Goal: Task Accomplishment & Management: Use online tool/utility

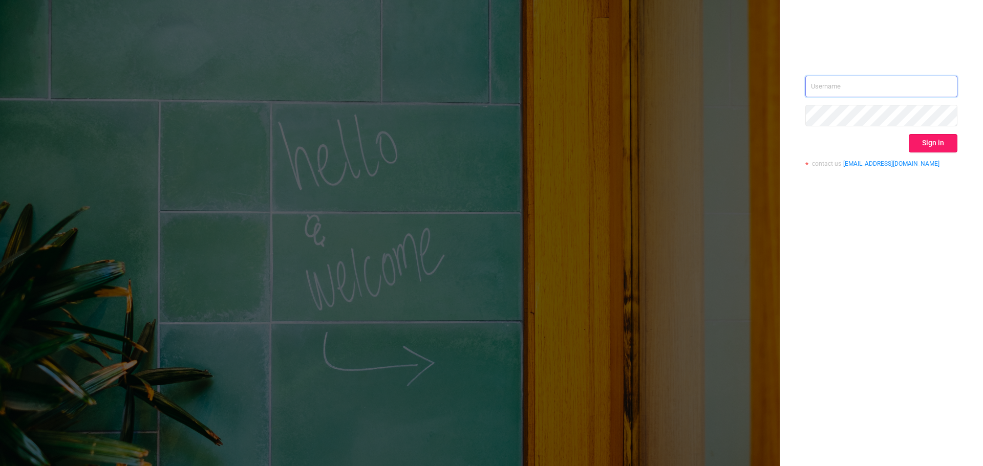
type input "[EMAIL_ADDRESS][DOMAIN_NAME]"
click at [929, 148] on button "Sign in" at bounding box center [933, 143] width 49 height 18
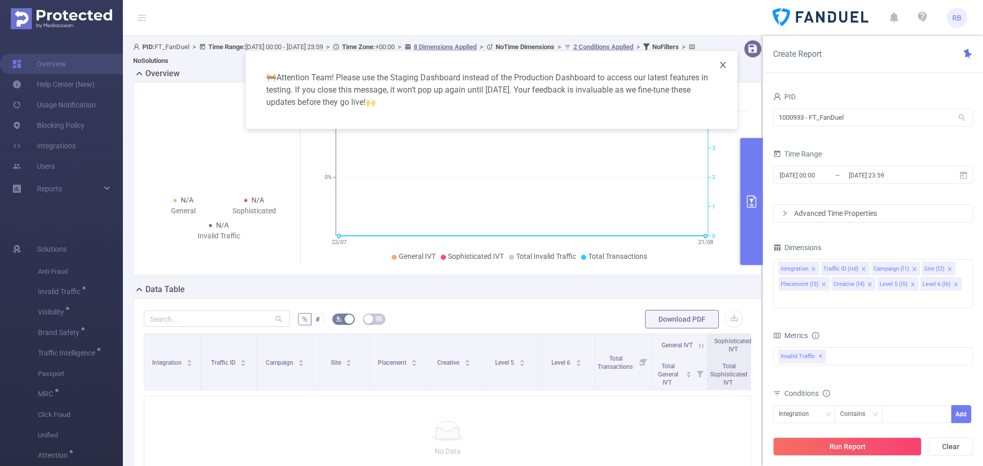
click at [725, 67] on icon "icon: close" at bounding box center [723, 65] width 8 height 8
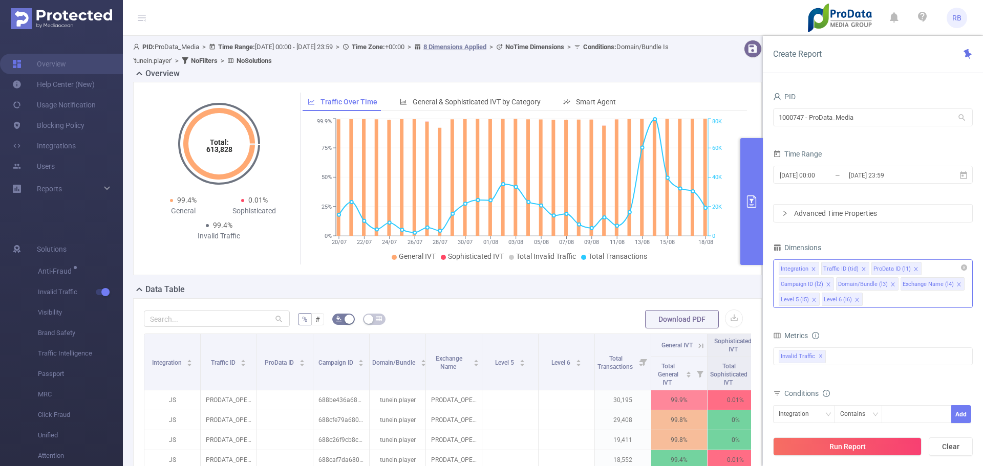
click at [896, 295] on div "Integration Traffic ID (tid) ProData ID (l1) Campaign ID (l2) Domain/Bundle (l3…" at bounding box center [873, 284] width 200 height 49
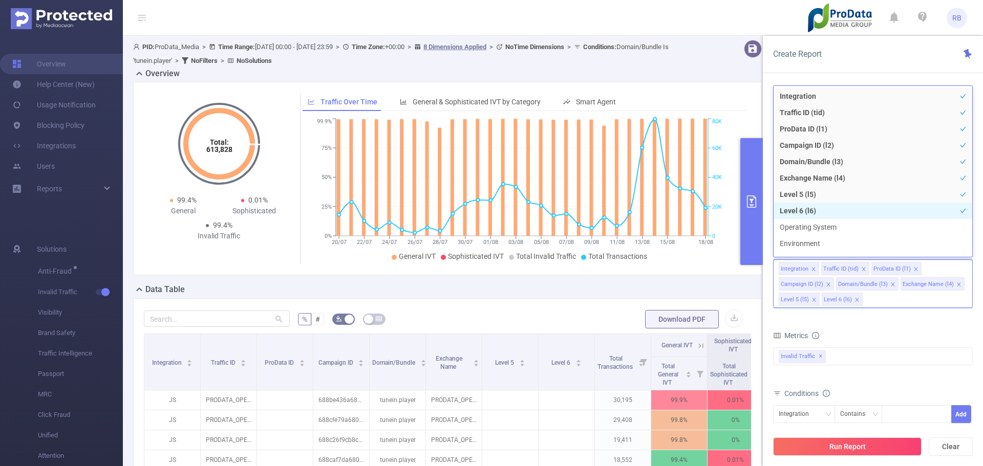
scroll to position [205, 0]
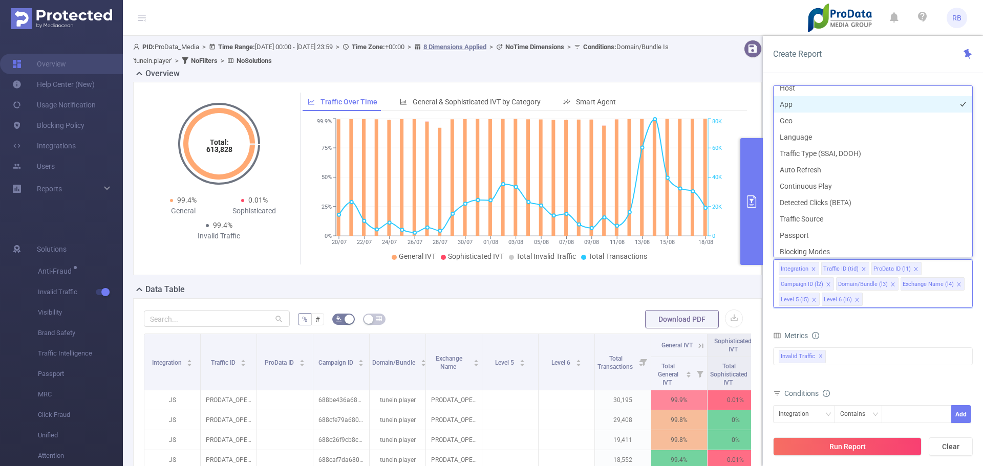
click at [792, 101] on li "App" at bounding box center [873, 104] width 199 height 16
click at [833, 446] on button "Run Report" at bounding box center [847, 447] width 148 height 18
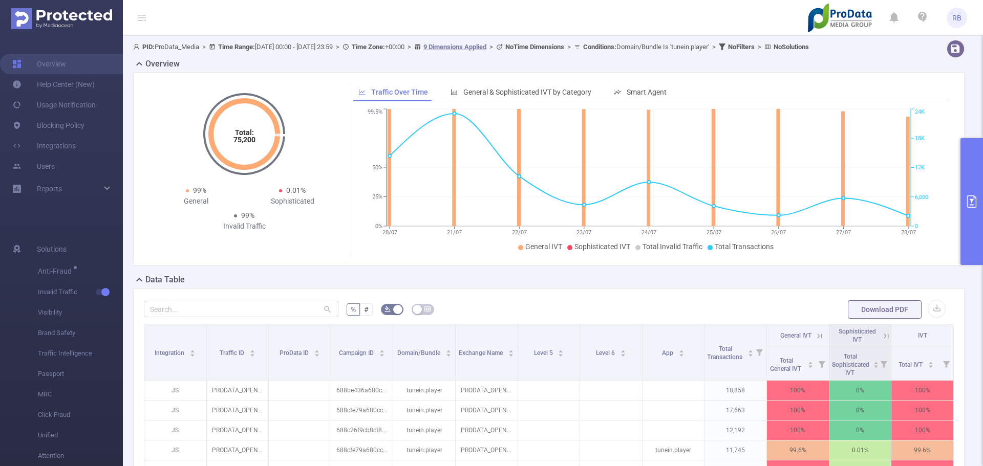
click at [967, 255] on button "primary" at bounding box center [971, 201] width 23 height 127
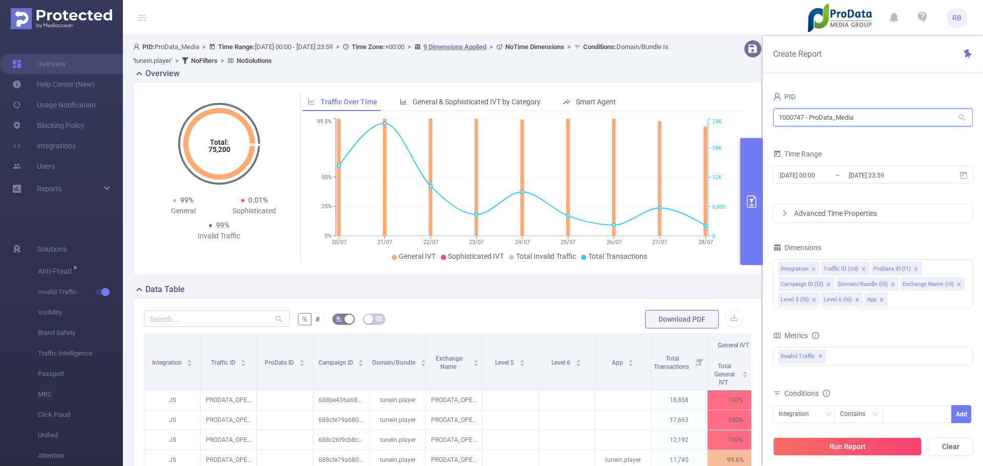
click at [842, 122] on input "1000747 - ProData_Media" at bounding box center [873, 118] width 200 height 18
click at [838, 161] on div "Time Range" at bounding box center [873, 155] width 200 height 17
click at [846, 186] on div "2025-07-20 00:00 _ 2025-08-18 23:59" at bounding box center [873, 176] width 200 height 24
click at [846, 181] on input "2025-07-20 00:00" at bounding box center [820, 175] width 83 height 14
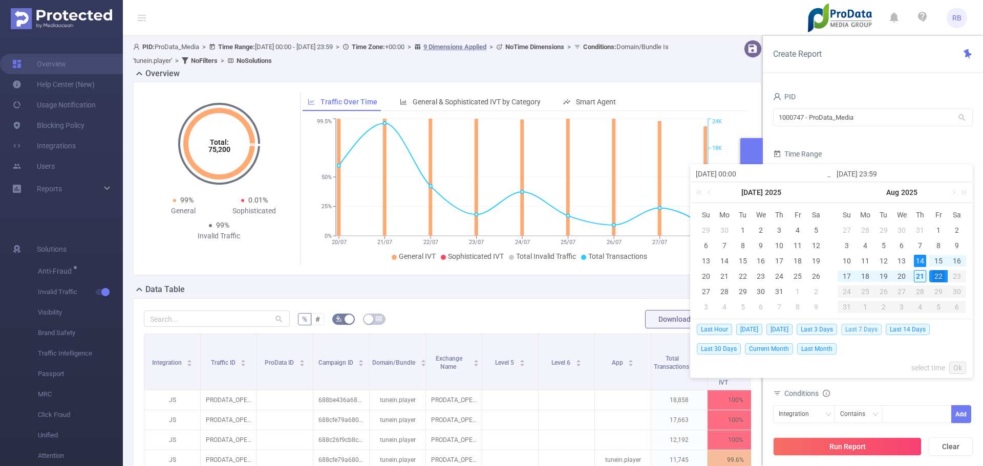
click at [868, 327] on span "Last 7 Days" at bounding box center [861, 329] width 40 height 11
type input "2025-08-14 00:00"
type input "[DATE] 23:59"
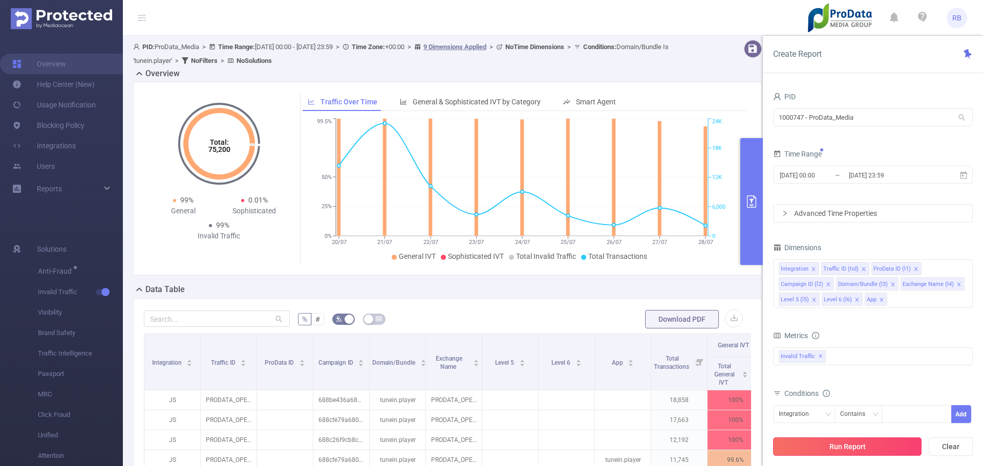
click at [845, 449] on button "Run Report" at bounding box center [847, 447] width 148 height 18
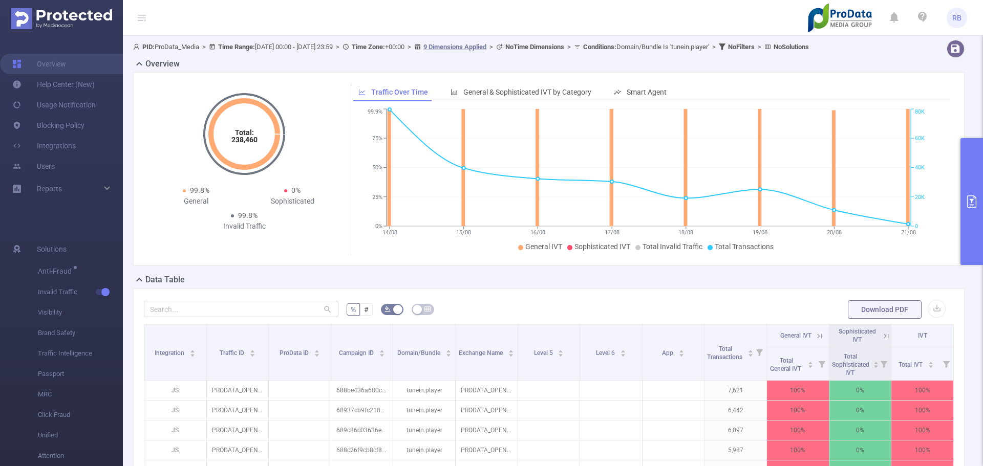
click at [979, 215] on button "primary" at bounding box center [971, 201] width 23 height 127
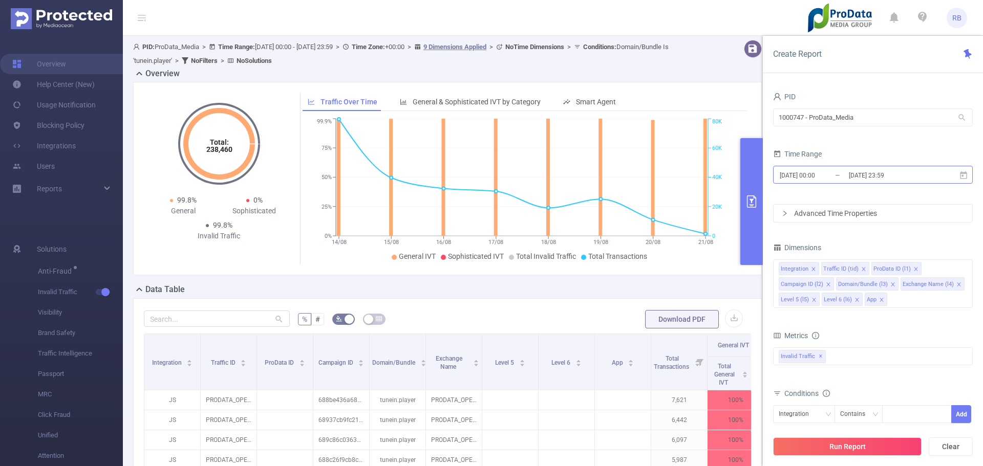
click at [810, 171] on input "2025-08-14 00:00" at bounding box center [820, 175] width 83 height 14
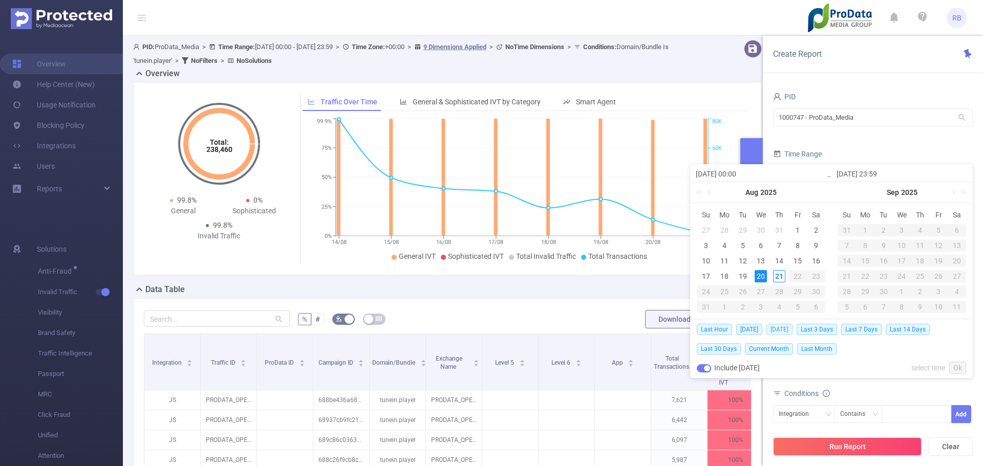
click at [778, 325] on span "Yesterday" at bounding box center [779, 329] width 26 height 11
type input "2025-08-20 00:00"
type input "2025-08-20 23:59"
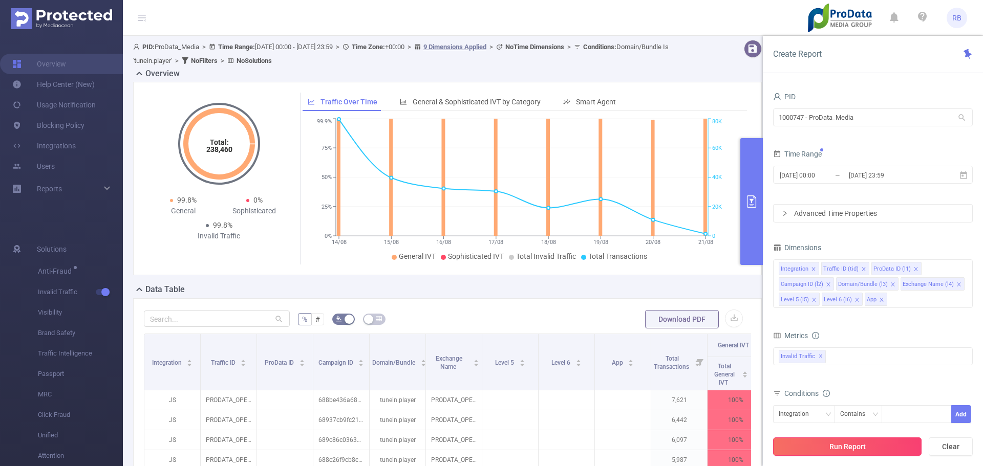
click at [826, 445] on button "Run Report" at bounding box center [847, 447] width 148 height 18
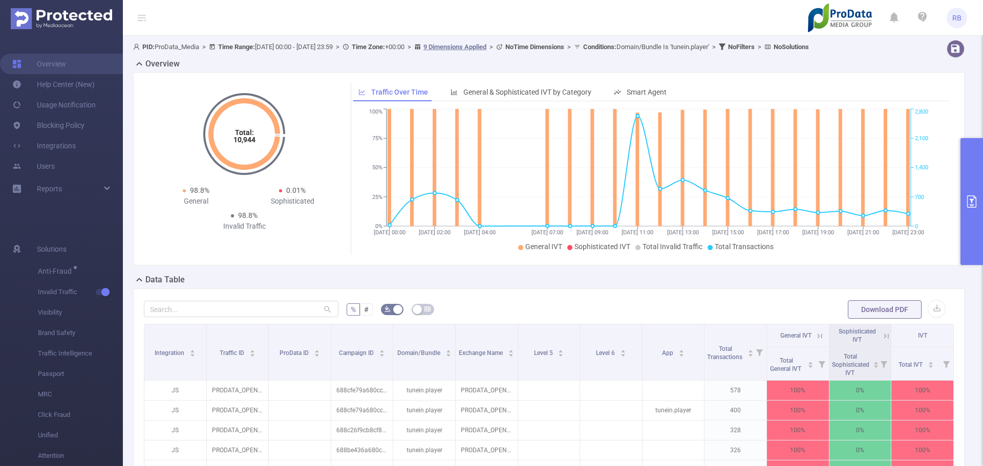
click at [968, 217] on button "primary" at bounding box center [971, 201] width 23 height 127
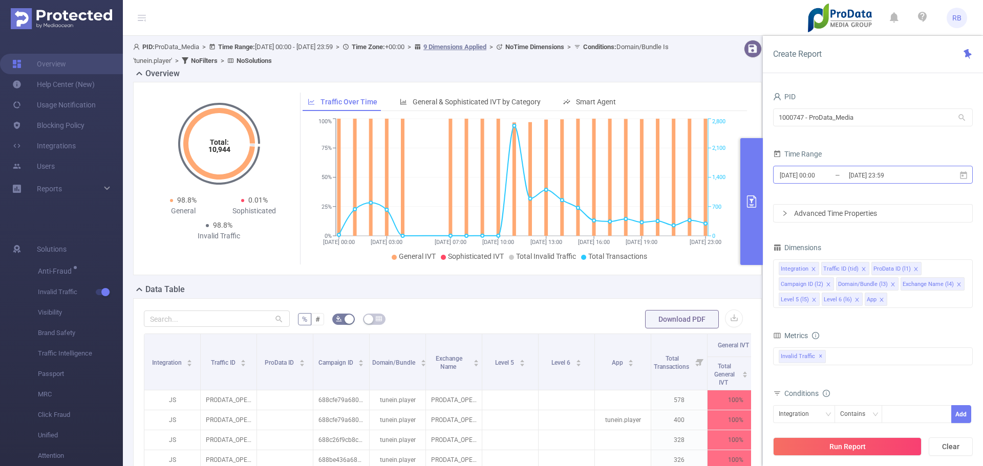
click at [834, 175] on input "2025-08-20 00:00" at bounding box center [820, 175] width 83 height 14
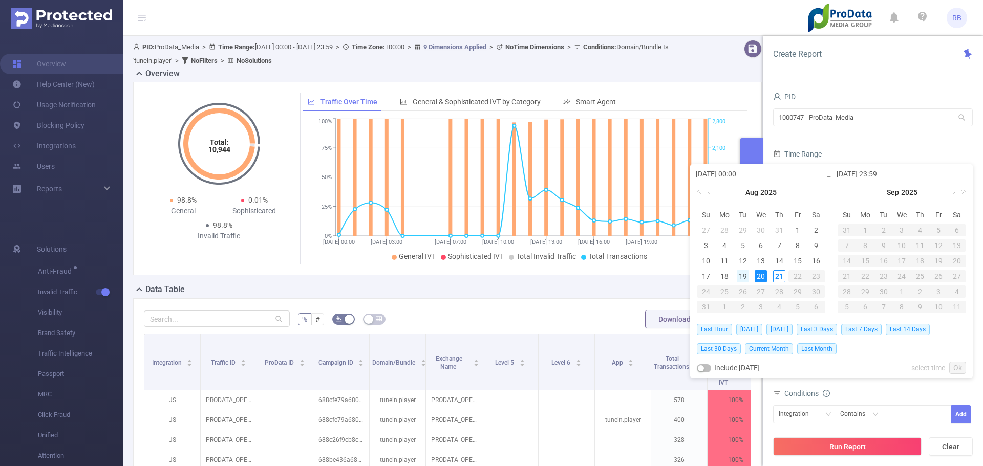
click at [746, 276] on div "19" at bounding box center [743, 276] width 12 height 12
click at [745, 274] on div "19" at bounding box center [743, 276] width 12 height 12
type input "2025-08-19 00:00"
type input "2025-08-19 23:59"
type input "2025-08-19 00:00"
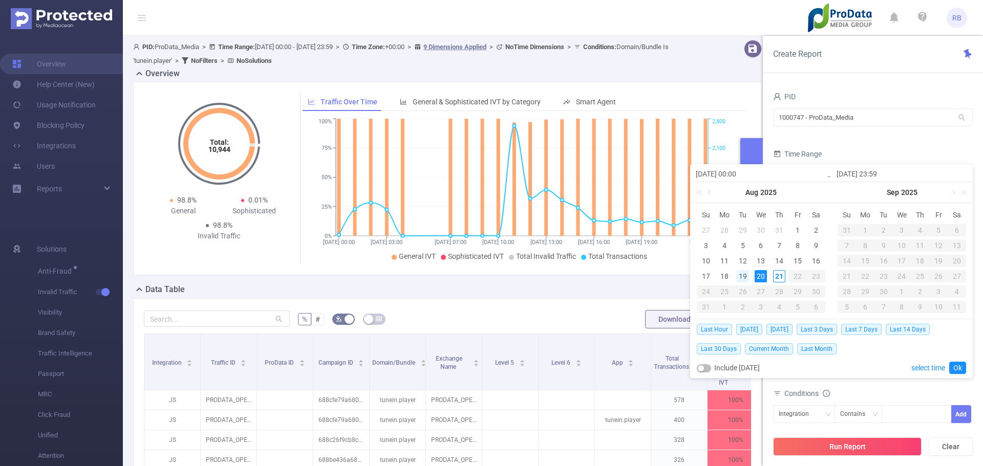
type input "2025-08-19 23:59"
click at [745, 277] on div "19" at bounding box center [743, 276] width 12 height 12
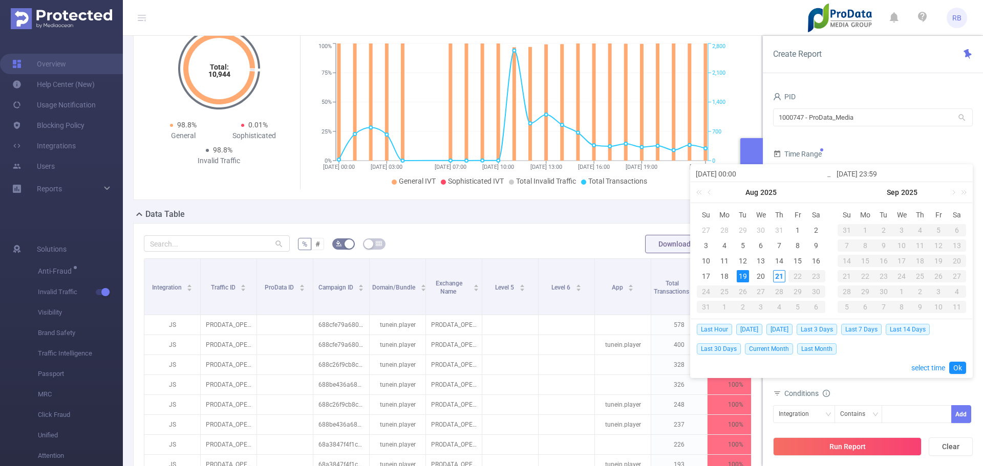
scroll to position [205, 0]
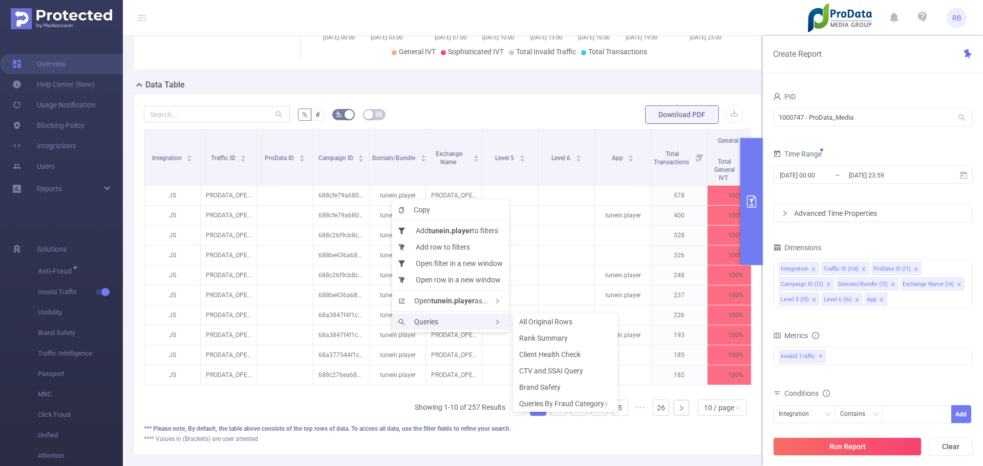
click at [425, 324] on span "Queries" at bounding box center [418, 322] width 40 height 8
click at [487, 325] on div "Queries" at bounding box center [450, 322] width 117 height 16
click at [546, 342] on li "Rank Summary" at bounding box center [565, 338] width 104 height 16
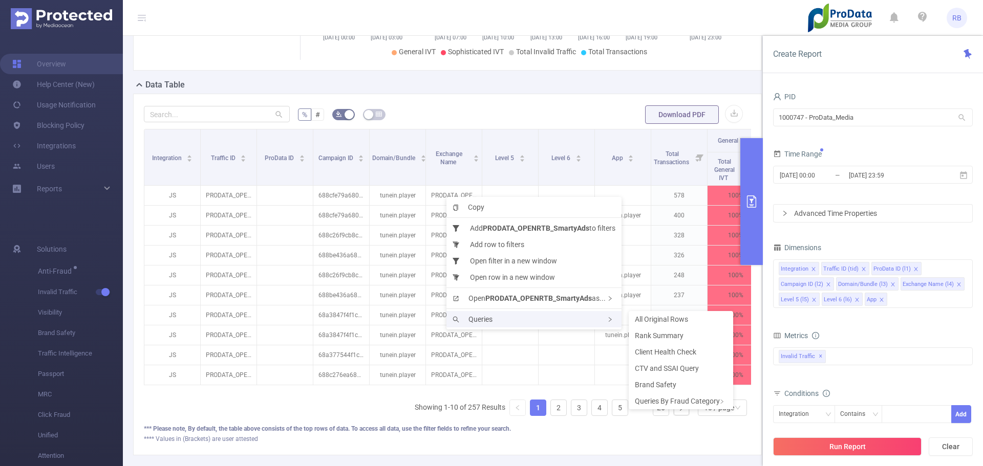
click at [474, 323] on span "Queries" at bounding box center [473, 319] width 40 height 8
click at [663, 340] on li "Rank Summary" at bounding box center [681, 336] width 104 height 16
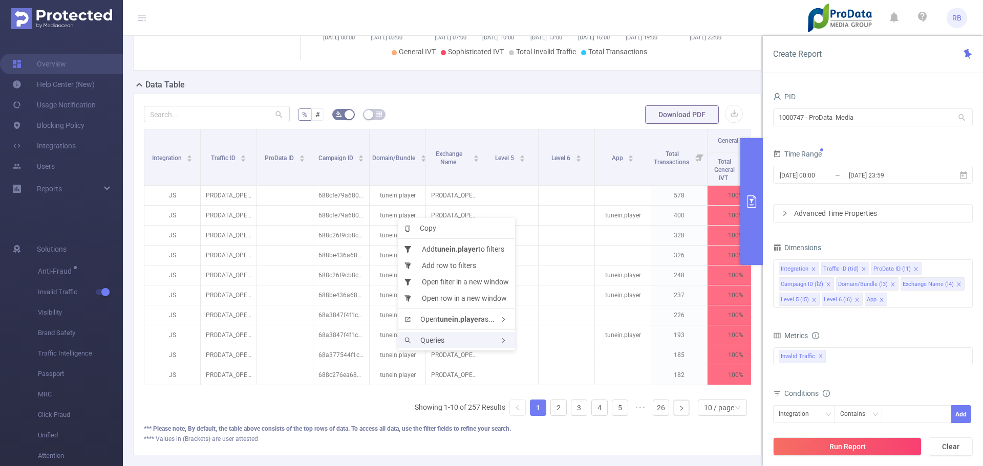
click at [449, 333] on div "Queries" at bounding box center [456, 340] width 117 height 16
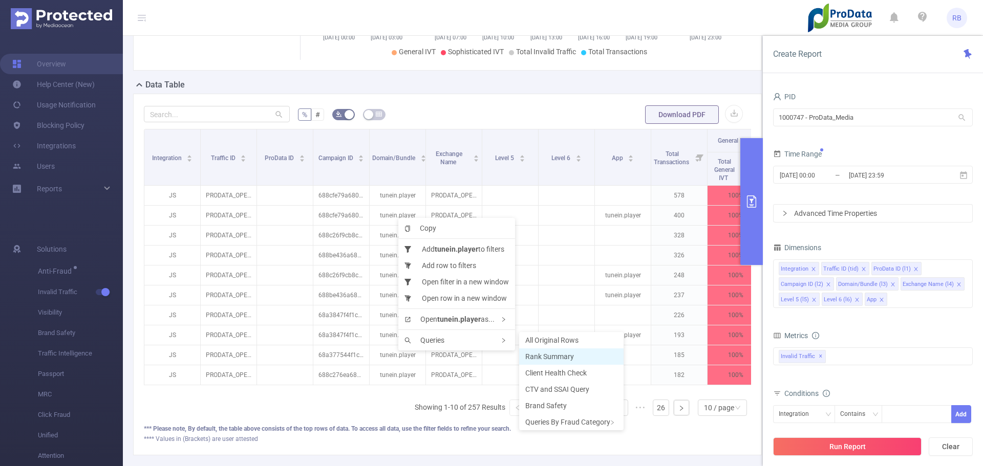
click at [544, 353] on span "Rank Summary" at bounding box center [549, 357] width 49 height 8
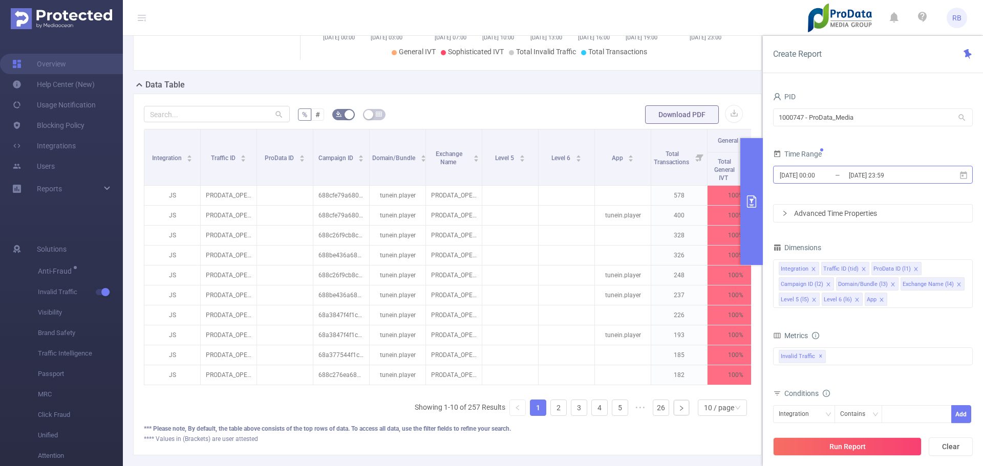
click at [877, 180] on input "2025-08-19 23:59" at bounding box center [889, 175] width 83 height 14
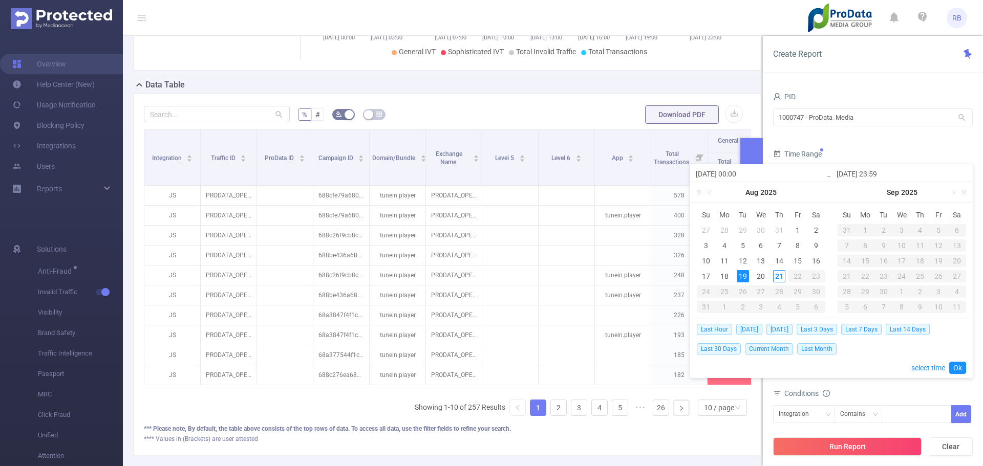
click at [858, 458] on div "Run Report Clear" at bounding box center [873, 446] width 220 height 39
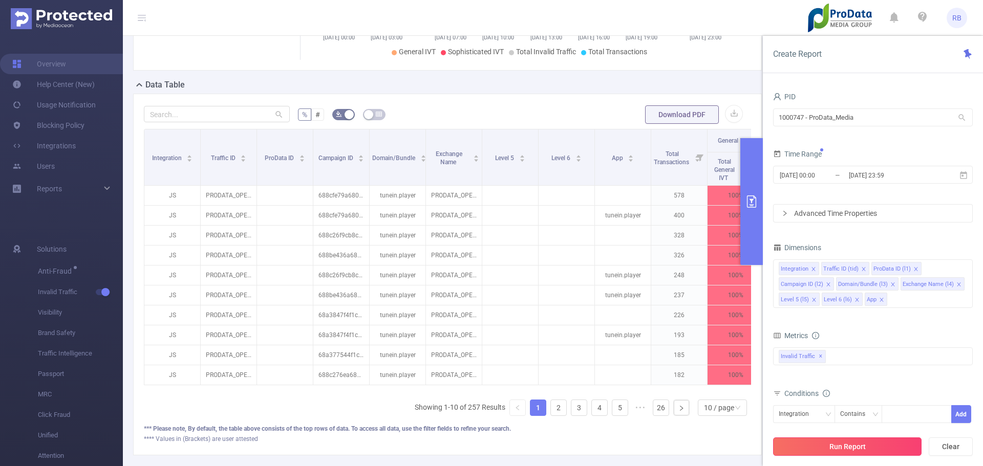
click at [857, 443] on button "Run Report" at bounding box center [847, 447] width 148 height 18
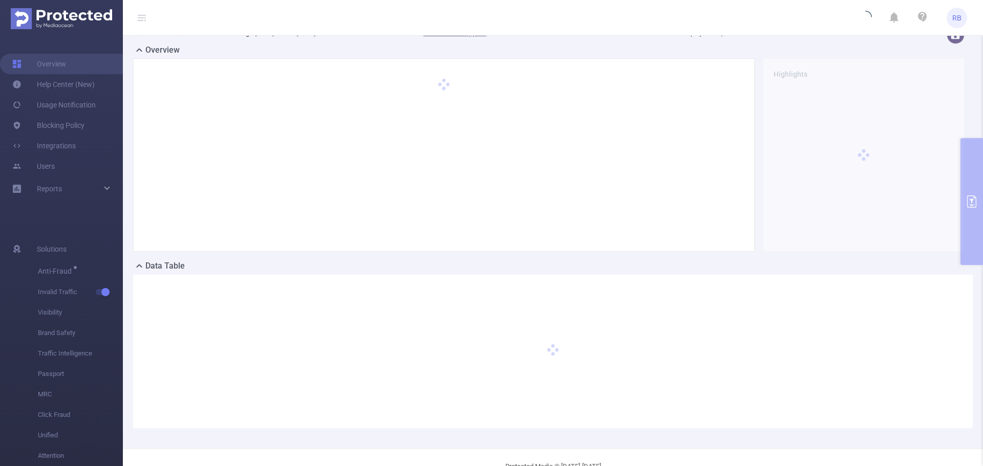
scroll to position [0, 0]
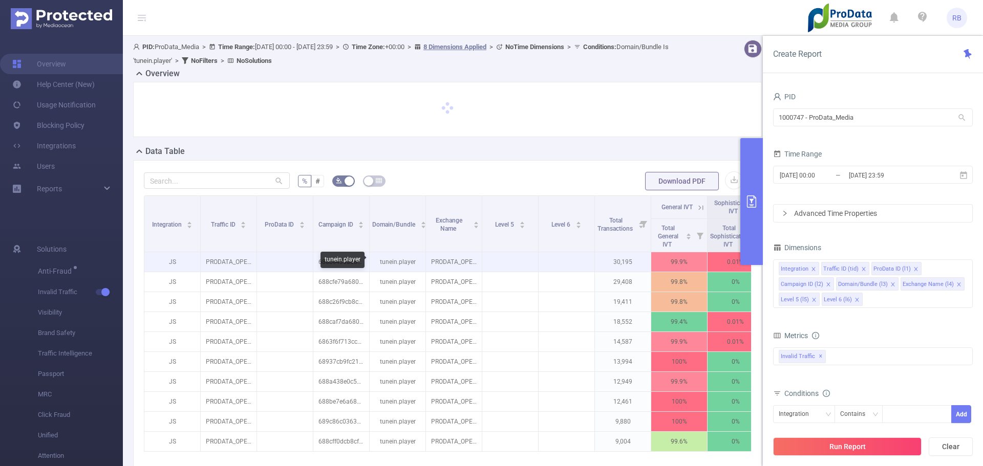
click at [395, 263] on p "tunein.player" at bounding box center [398, 261] width 56 height 19
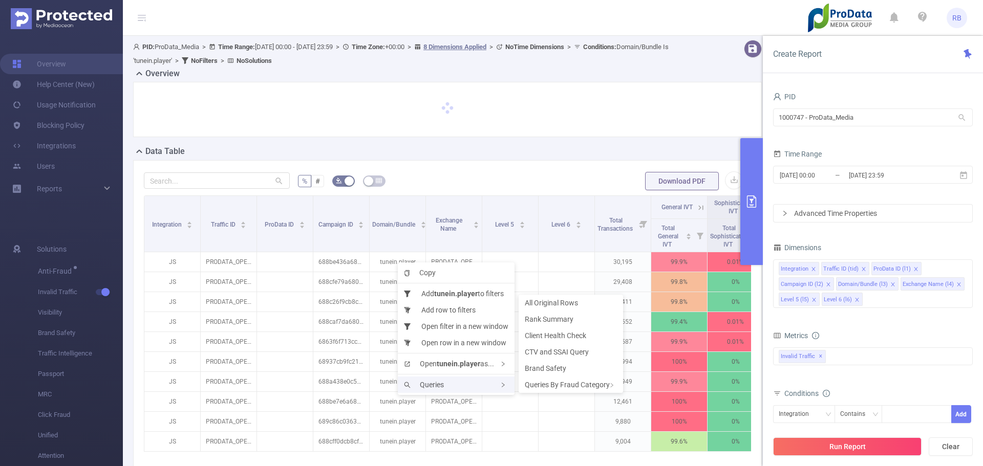
click at [426, 379] on div "Queries" at bounding box center [456, 385] width 117 height 16
click at [548, 315] on span "Rank Summary" at bounding box center [549, 319] width 49 height 8
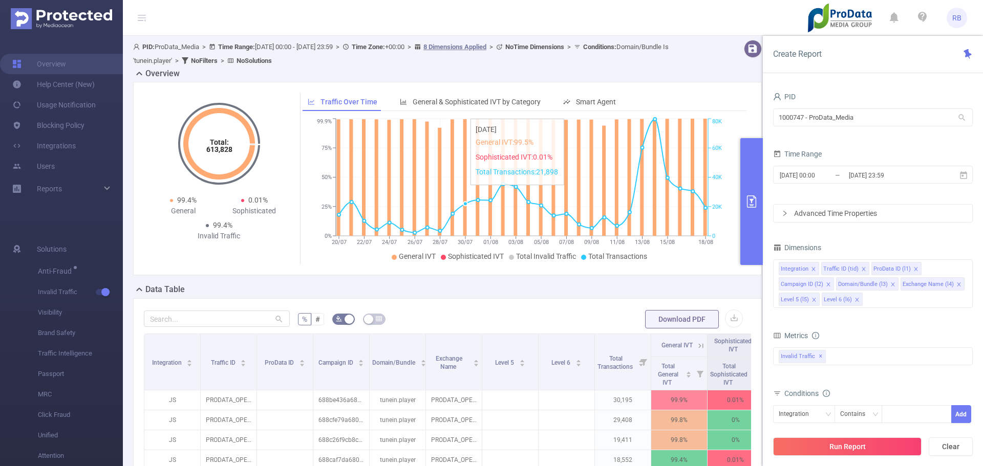
scroll to position [51, 0]
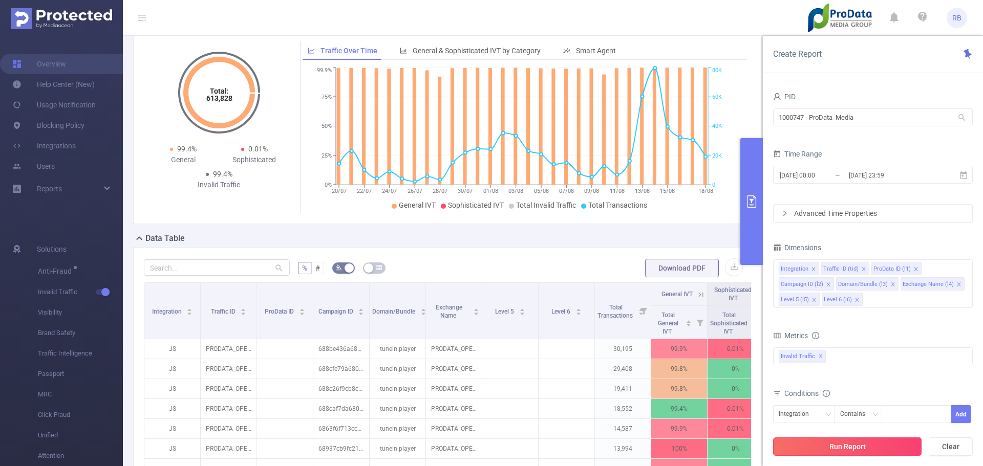
click at [828, 453] on button "Run Report" at bounding box center [847, 447] width 148 height 18
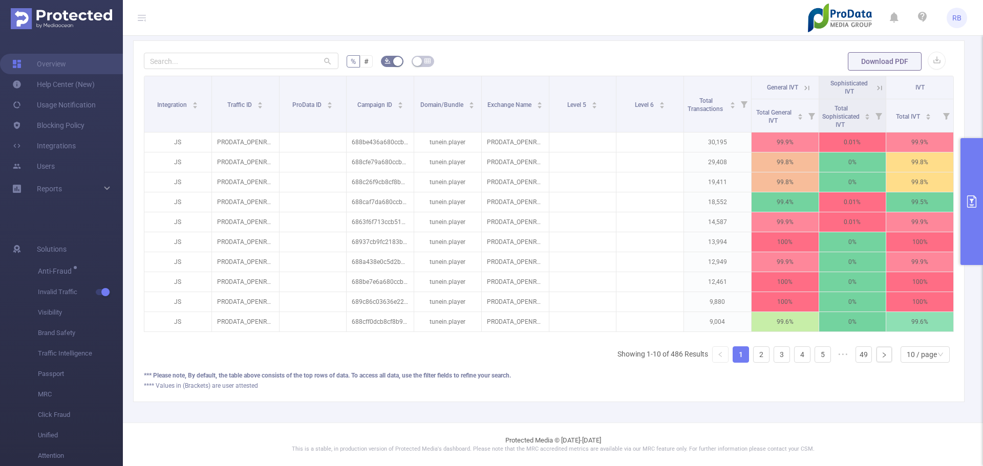
scroll to position [0, 2]
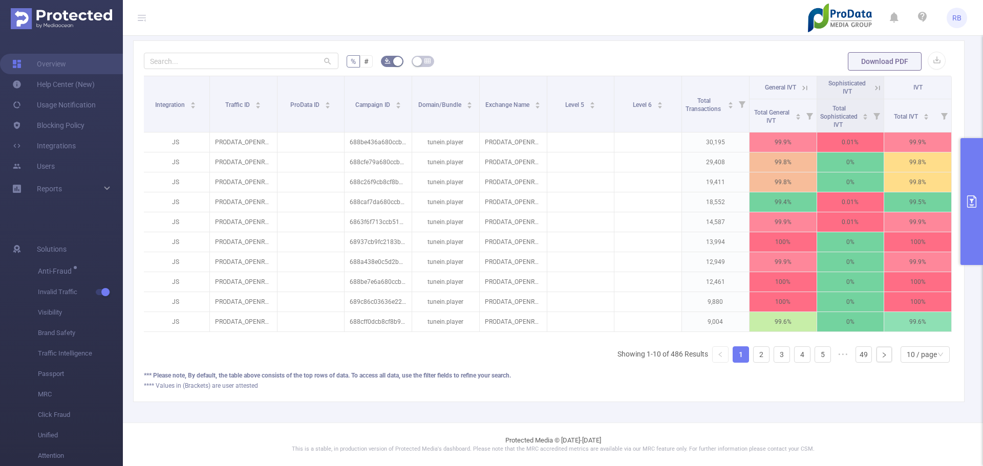
click at [800, 83] on icon at bounding box center [804, 87] width 9 height 9
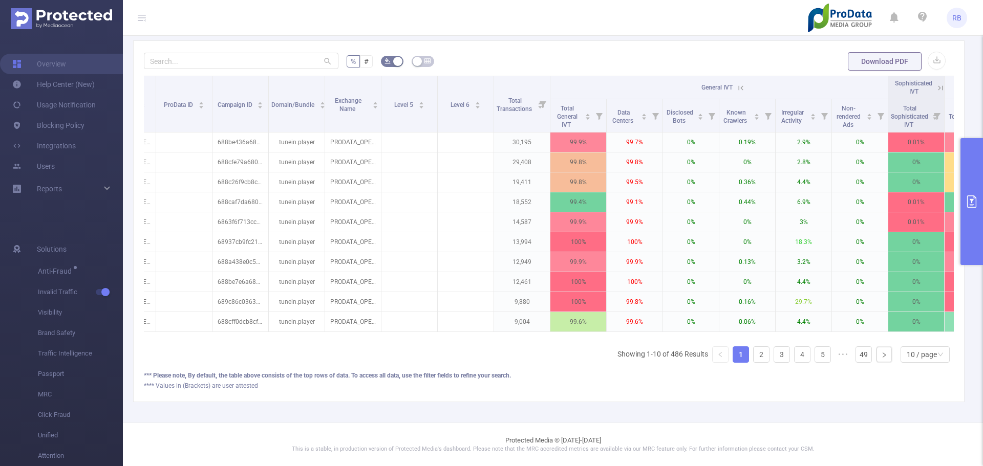
scroll to position [0, 96]
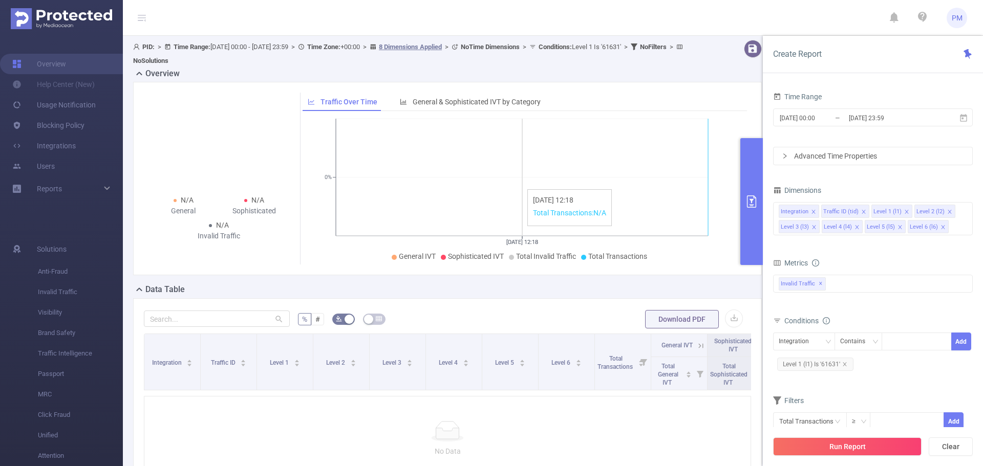
scroll to position [119, 0]
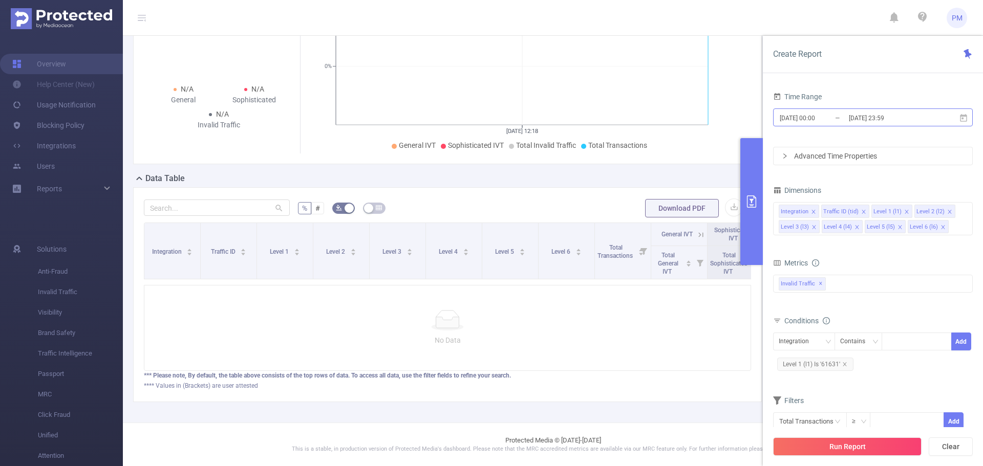
click at [855, 117] on input "[DATE] 23:59" at bounding box center [889, 118] width 83 height 14
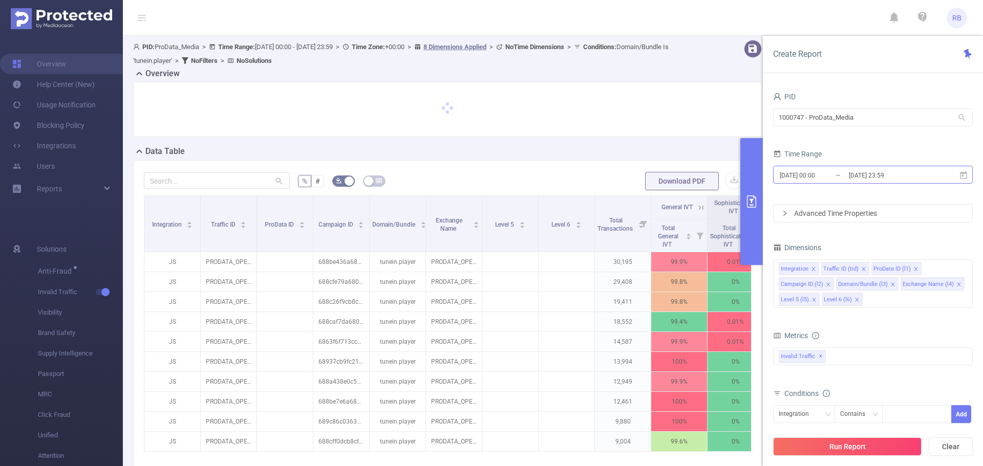
click at [829, 171] on input "2025-07-20 00:00" at bounding box center [820, 175] width 83 height 14
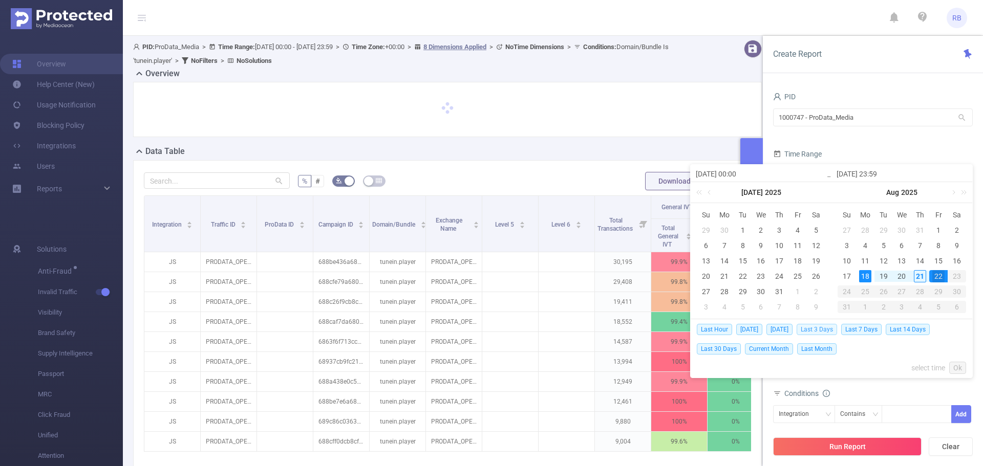
click at [810, 328] on span "Last 3 Days" at bounding box center [817, 329] width 40 height 11
type input "2025-08-18 00:00"
type input "2025-08-21 23:59"
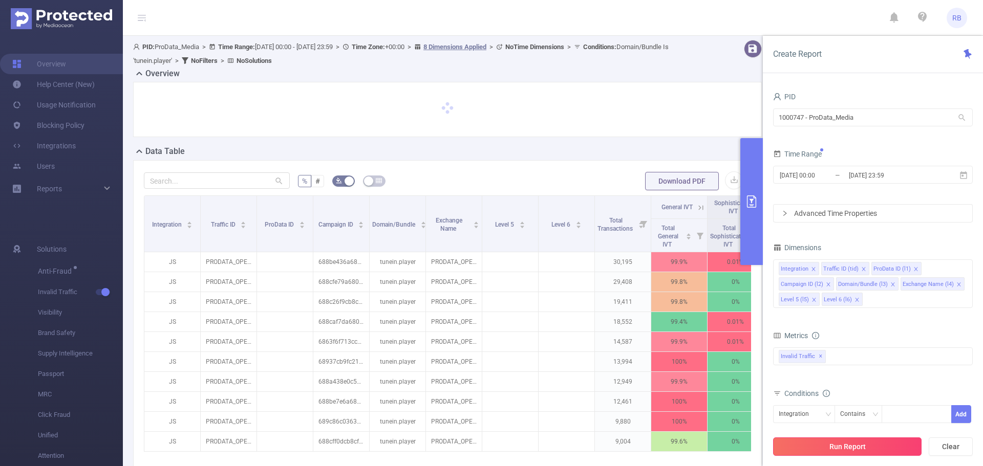
click at [801, 449] on button "Run Report" at bounding box center [847, 447] width 148 height 18
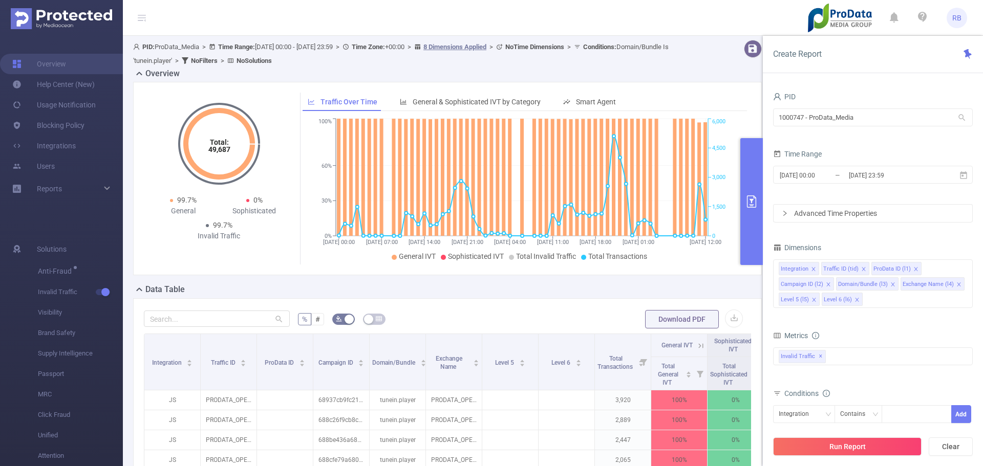
click at [866, 17] on header "RB" at bounding box center [491, 18] width 983 height 36
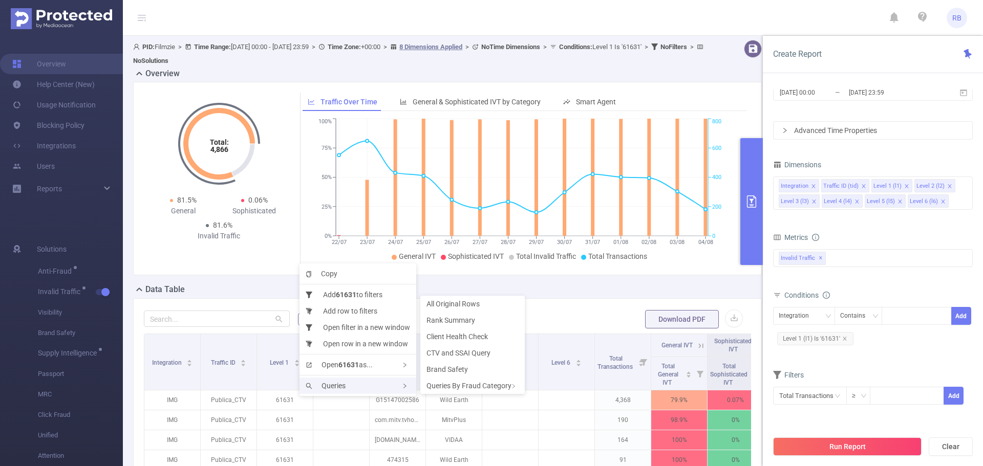
click at [319, 384] on span "Queries" at bounding box center [326, 386] width 40 height 8
click at [466, 348] on li "CTV and SSAI Query" at bounding box center [472, 353] width 104 height 16
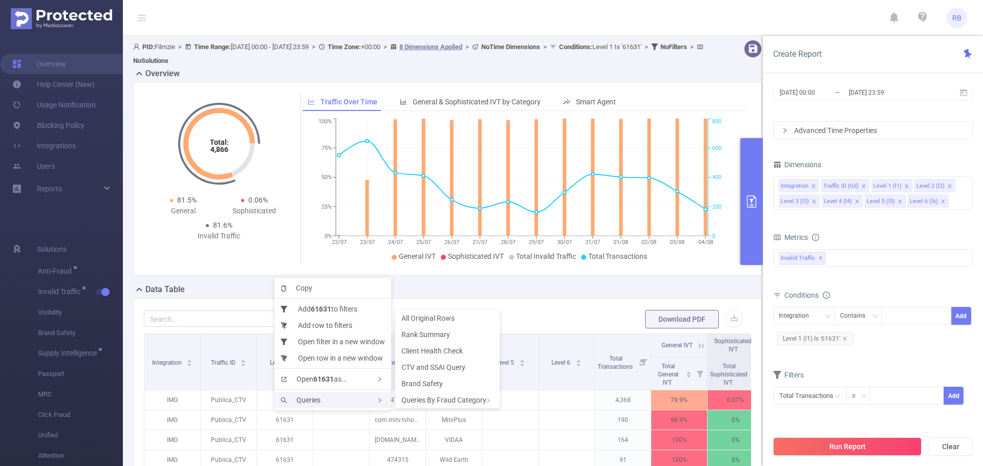
click at [281, 402] on icon "icon: search" at bounding box center [284, 400] width 7 height 7
click at [422, 329] on li "Rank Summary" at bounding box center [447, 335] width 104 height 16
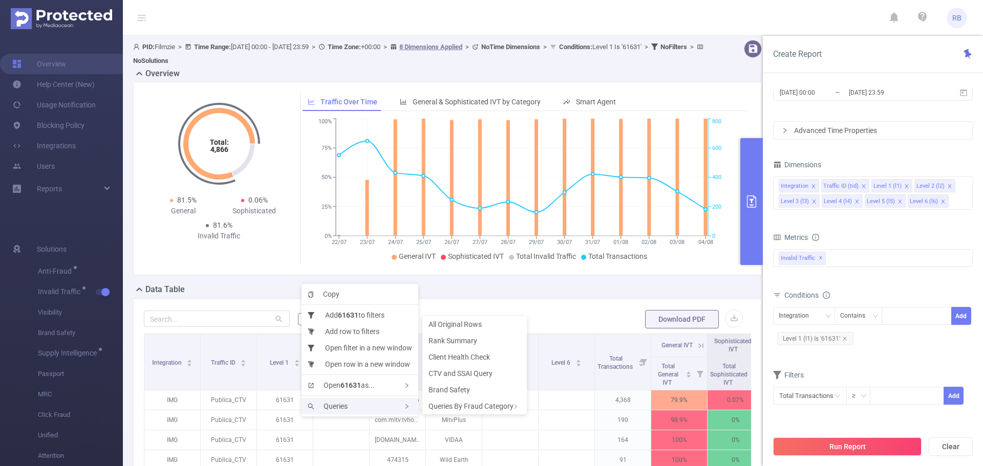
click at [324, 406] on span "Queries" at bounding box center [328, 406] width 40 height 8
click at [473, 342] on span "Rank Summary" at bounding box center [452, 341] width 49 height 8
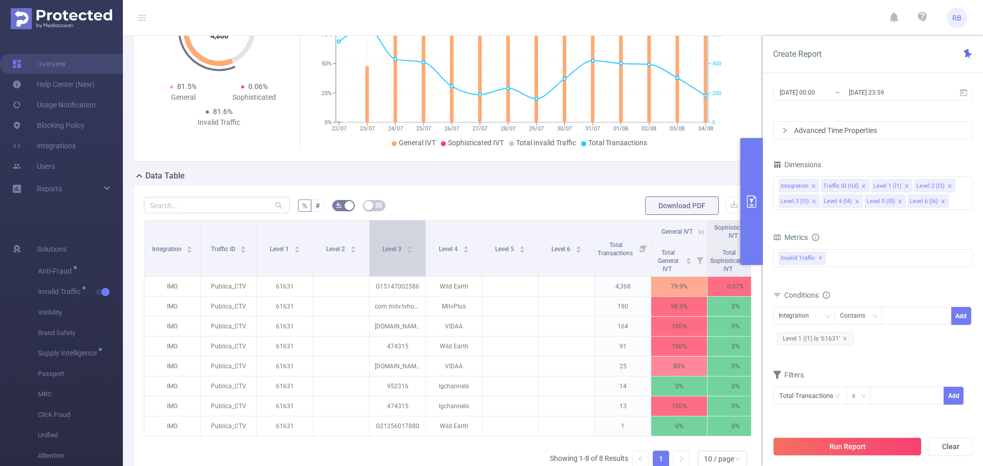
scroll to position [226, 0]
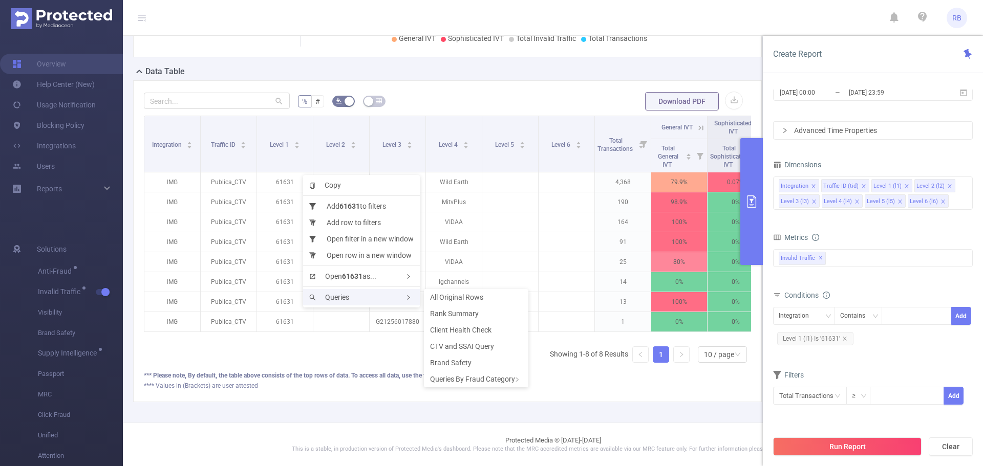
click at [342, 301] on span "Queries" at bounding box center [329, 297] width 40 height 8
click at [464, 349] on span "CTV and SSAI Query" at bounding box center [462, 346] width 64 height 8
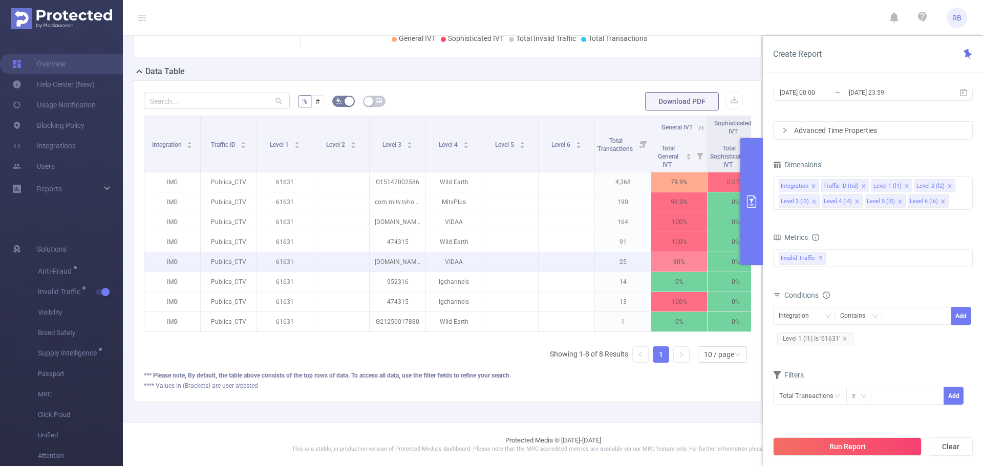
scroll to position [0, 0]
